Goal: Transaction & Acquisition: Purchase product/service

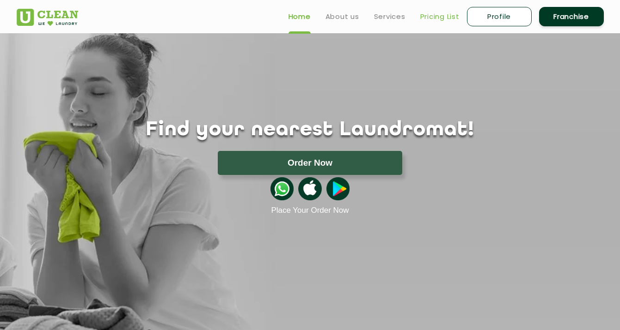
click at [441, 21] on link "Pricing List" at bounding box center [439, 16] width 39 height 11
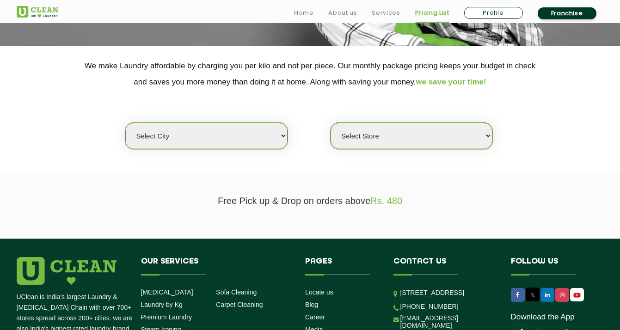
scroll to position [172, 0]
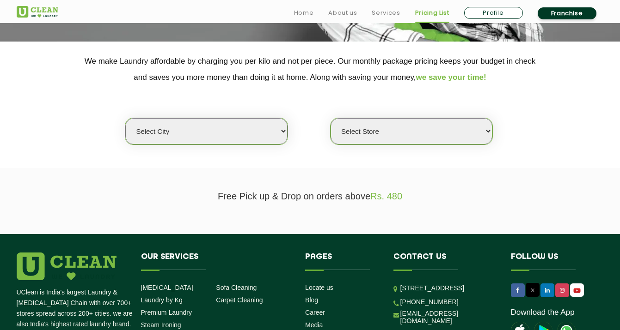
click at [260, 139] on select "Select city [GEOGRAPHIC_DATA] [GEOGRAPHIC_DATA] [GEOGRAPHIC_DATA] [GEOGRAPHIC_D…" at bounding box center [206, 131] width 162 height 26
select select "26"
click at [125, 118] on select "Select city [GEOGRAPHIC_DATA] [GEOGRAPHIC_DATA] [GEOGRAPHIC_DATA] [GEOGRAPHIC_D…" at bounding box center [206, 131] width 162 height 26
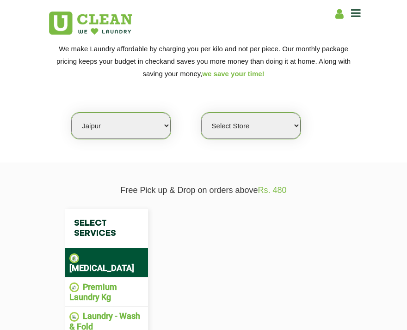
scroll to position [132, 0]
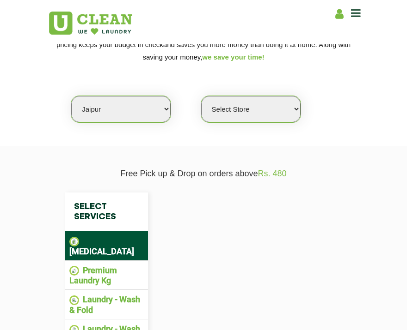
click at [226, 148] on section "Free Pick up & Drop on orders above Rs. 480 Select Services [MEDICAL_DATA] Prem…" at bounding box center [203, 280] width 407 height 269
click at [237, 118] on select "Select Store" at bounding box center [250, 109] width 99 height 26
select select "628"
click at [201, 96] on select "Select Store [GEOGRAPHIC_DATA][PERSON_NAME] [GEOGRAPHIC_DATA] [PERSON_NAME][GEO…" at bounding box center [250, 109] width 99 height 26
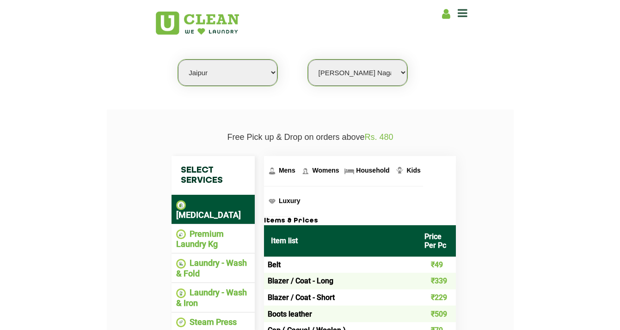
scroll to position [0, 0]
